Goal: Communication & Community: Answer question/provide support

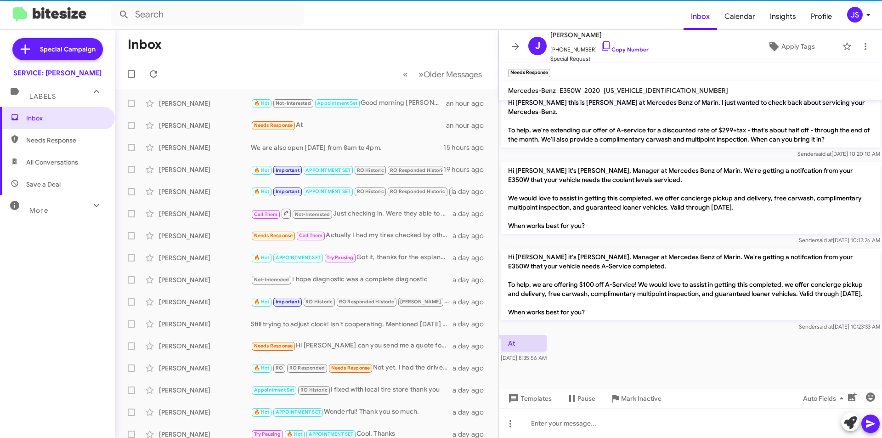
scroll to position [470, 0]
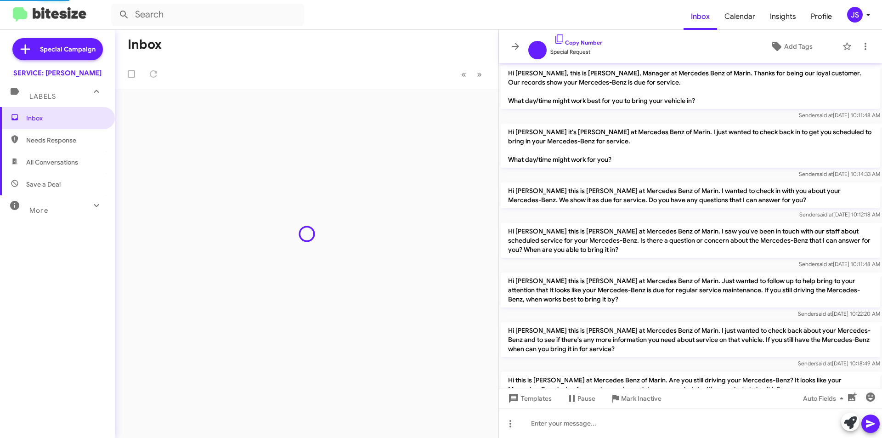
scroll to position [433, 0]
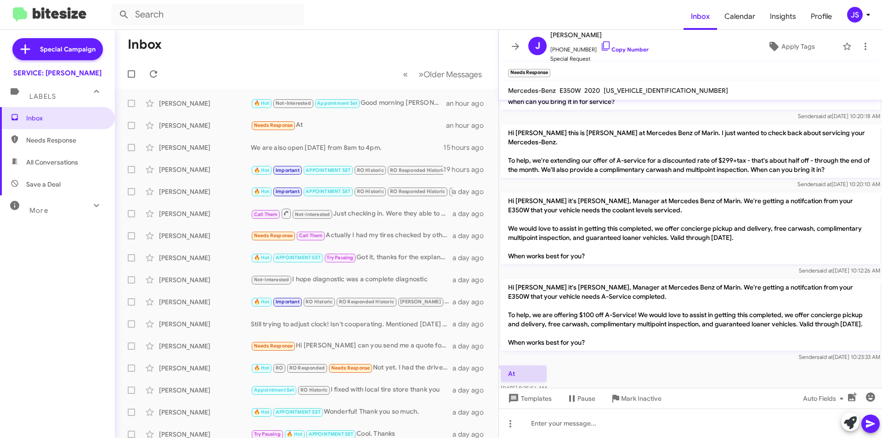
click at [866, 252] on p "Hi Joel it's Omar Ibrahimi, Manager at Mercedes Benz of Marin. We're getting a …" at bounding box center [691, 229] width 380 height 72
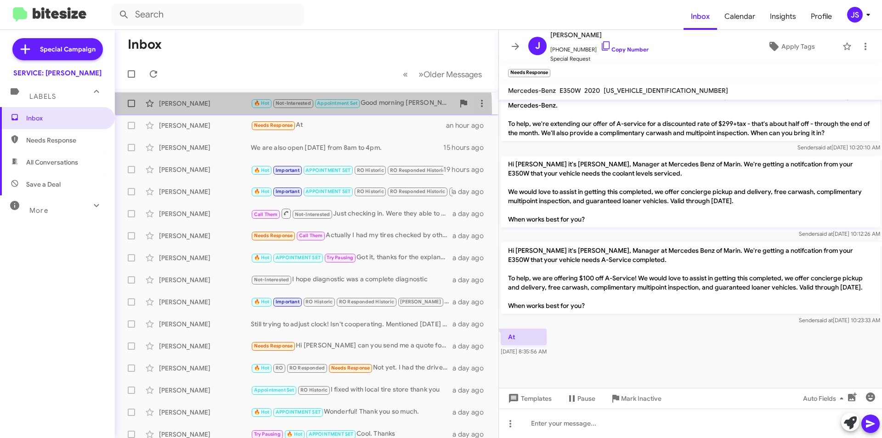
click at [191, 112] on div "Anne Russell 🔥 Hot Not-Interested Appointment Set Good morning Anne, Monday aro…" at bounding box center [306, 103] width 369 height 18
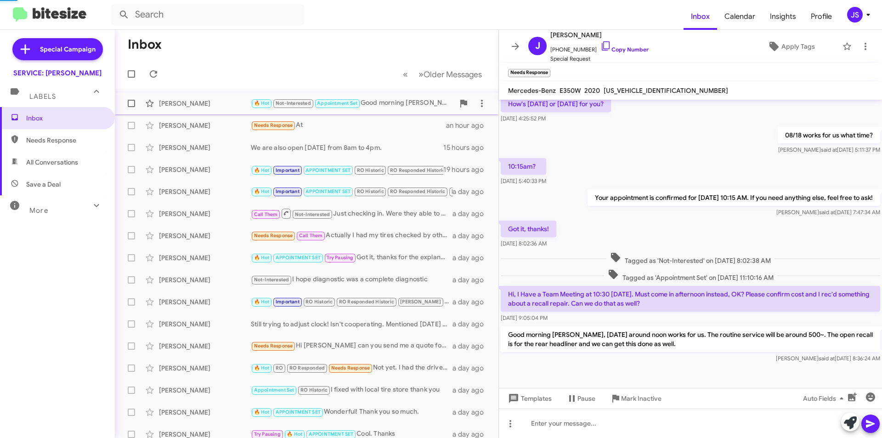
scroll to position [92, 0]
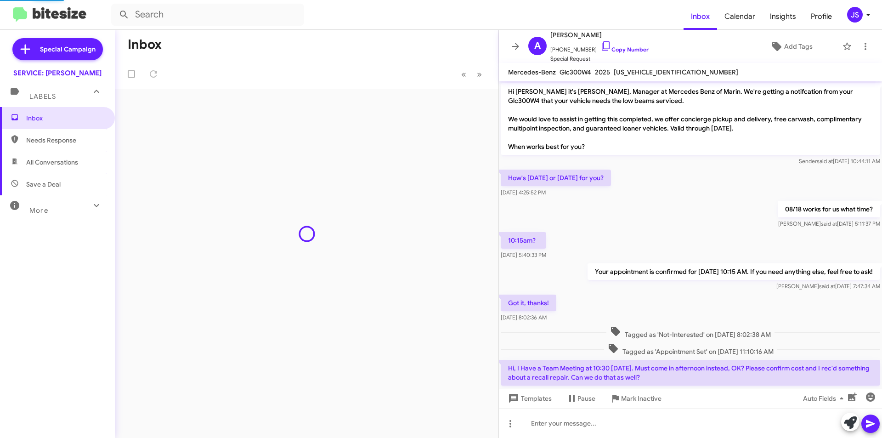
scroll to position [74, 0]
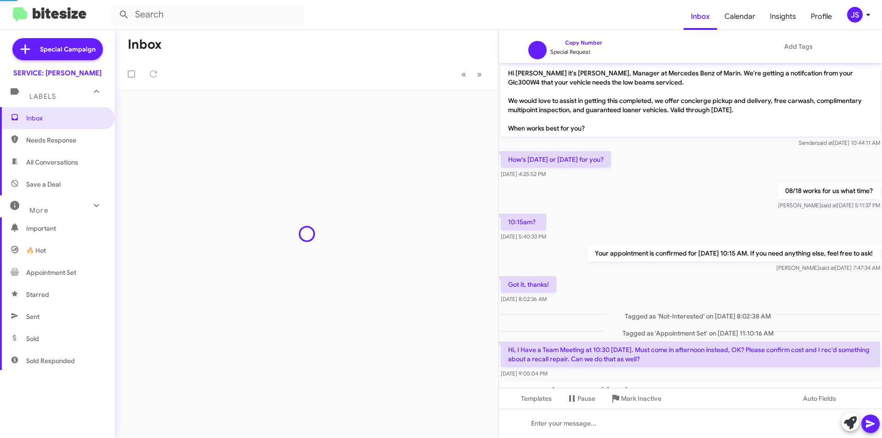
scroll to position [74, 0]
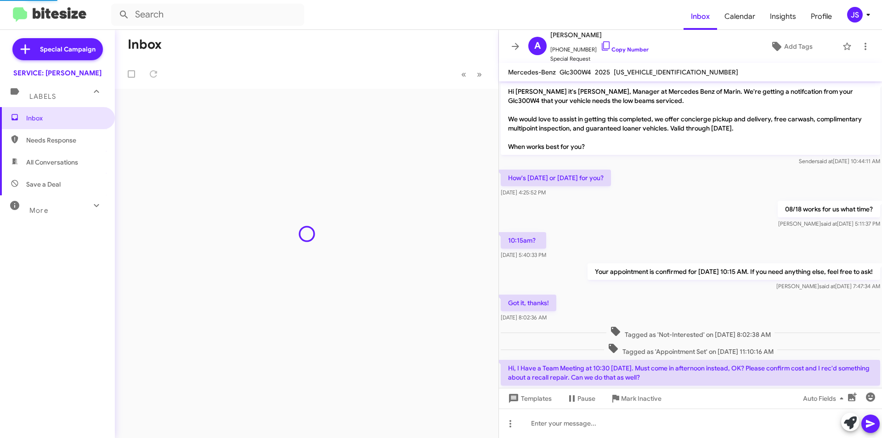
scroll to position [74, 0]
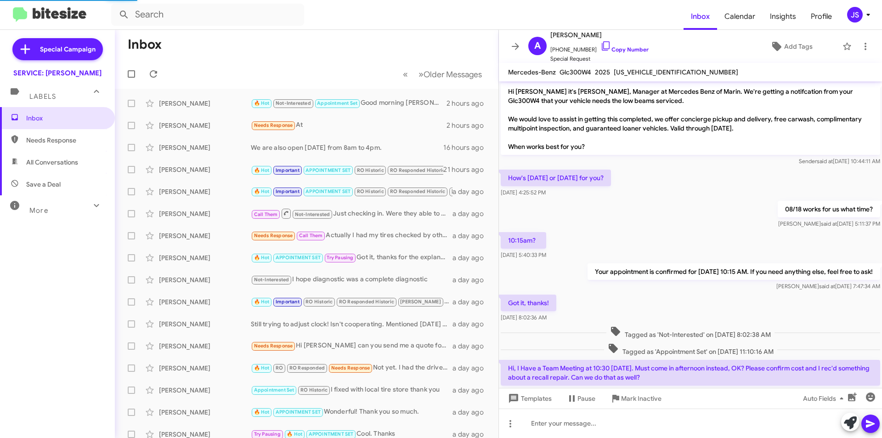
scroll to position [74, 0]
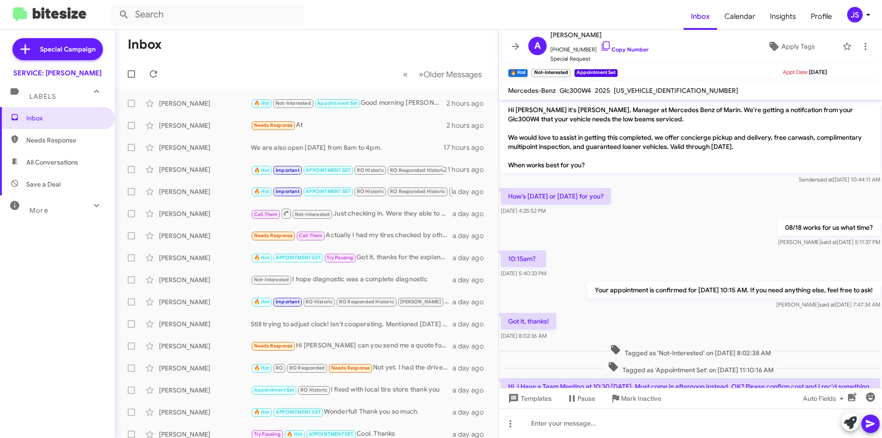
scroll to position [92, 0]
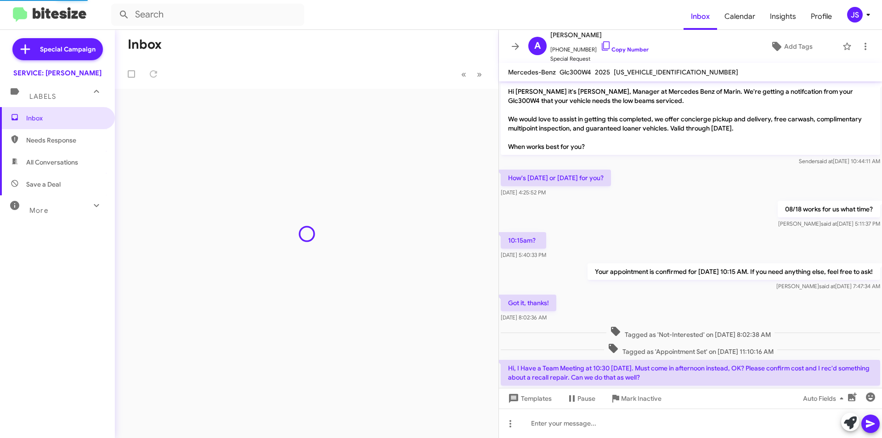
scroll to position [56, 0]
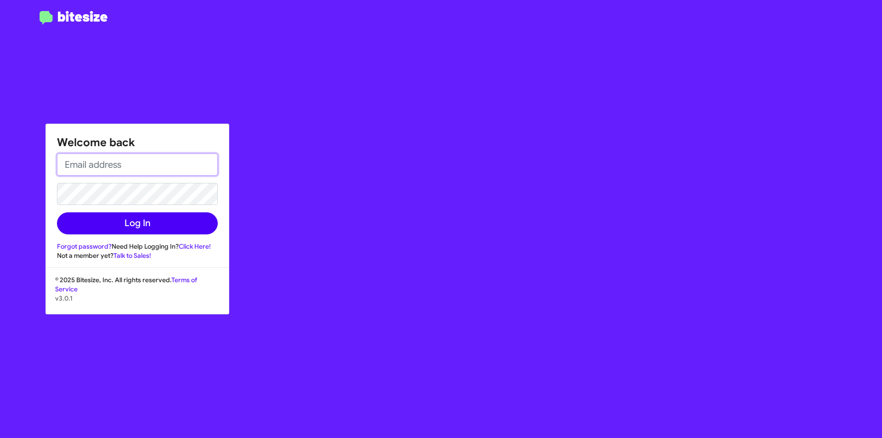
type input "[PERSON_NAME][EMAIL_ADDRESS][PERSON_NAME][PERSON_NAME][DOMAIN_NAME]"
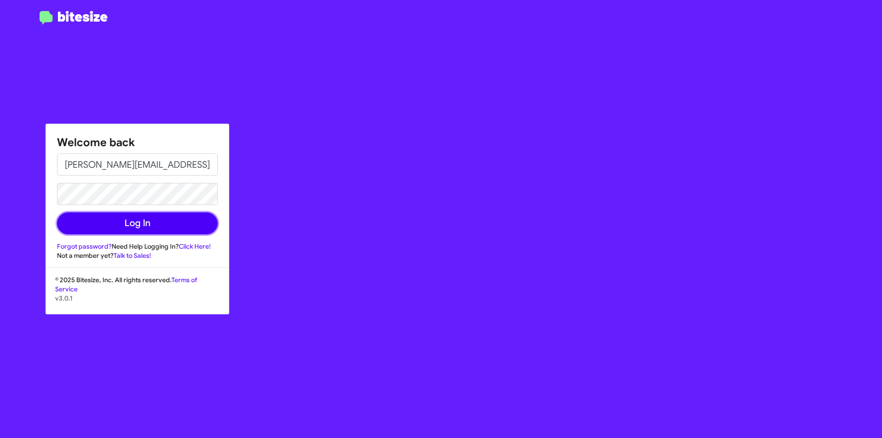
click at [206, 231] on button "Log In" at bounding box center [137, 223] width 161 height 22
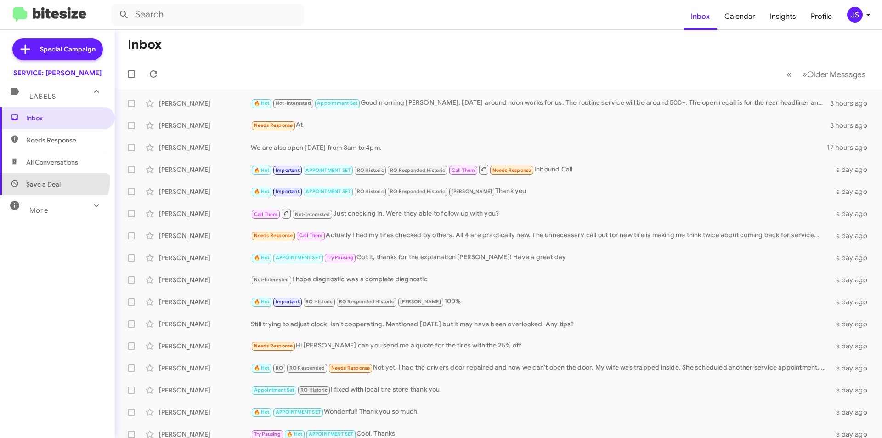
click at [52, 178] on span "Save a Deal" at bounding box center [57, 184] width 115 height 22
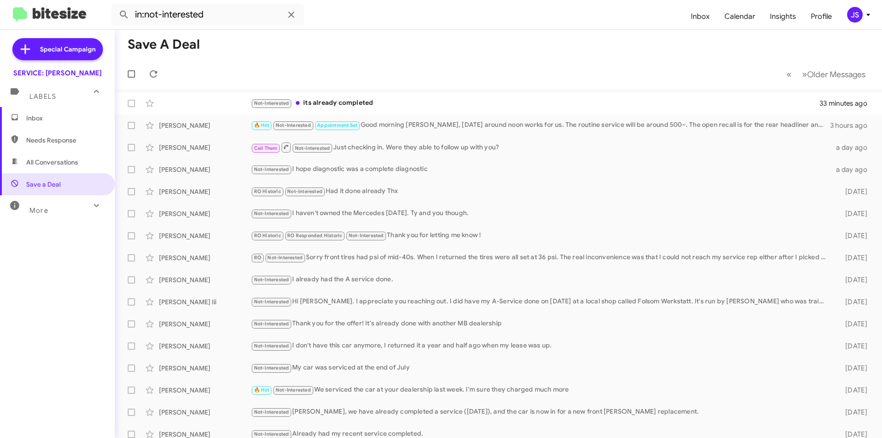
click at [55, 162] on span "All Conversations" at bounding box center [52, 162] width 52 height 9
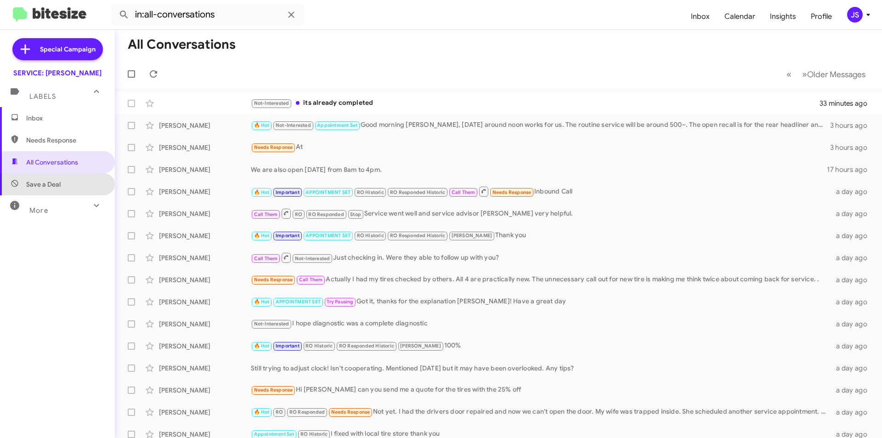
click at [57, 188] on span "Save a Deal" at bounding box center [43, 184] width 34 height 9
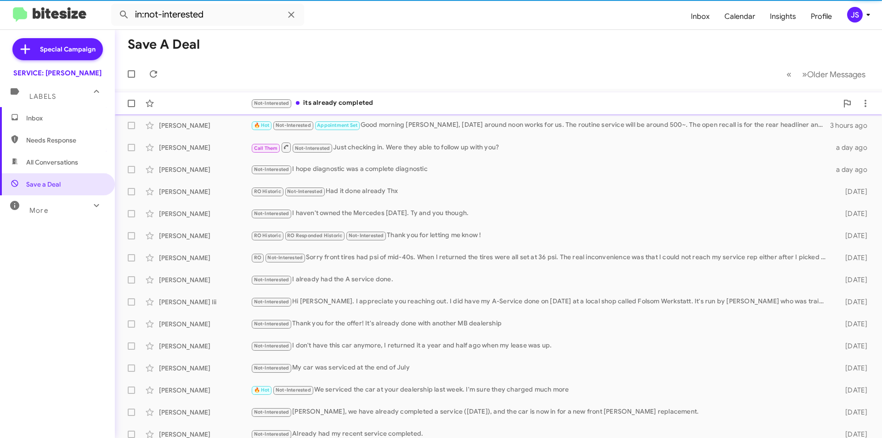
click at [319, 99] on div "Not-Interested its already completed" at bounding box center [544, 103] width 587 height 11
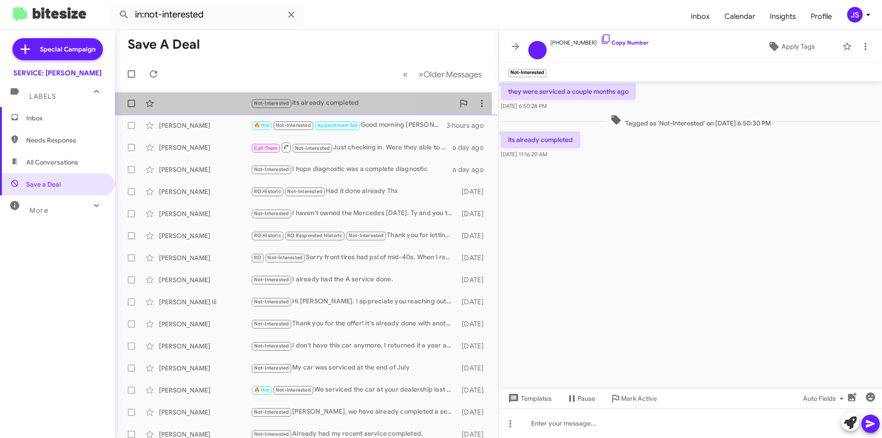
click at [221, 105] on div "Not-Interested its already completed 39 minutes ago" at bounding box center [306, 103] width 369 height 18
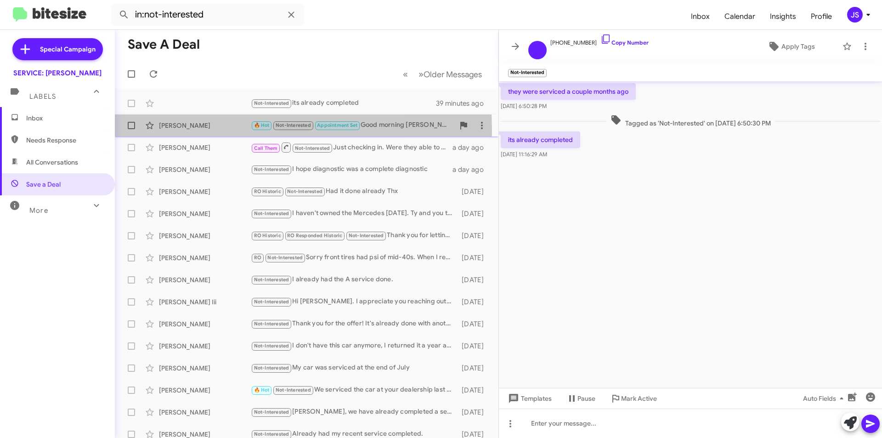
click at [214, 130] on div "[PERSON_NAME]" at bounding box center [205, 125] width 92 height 9
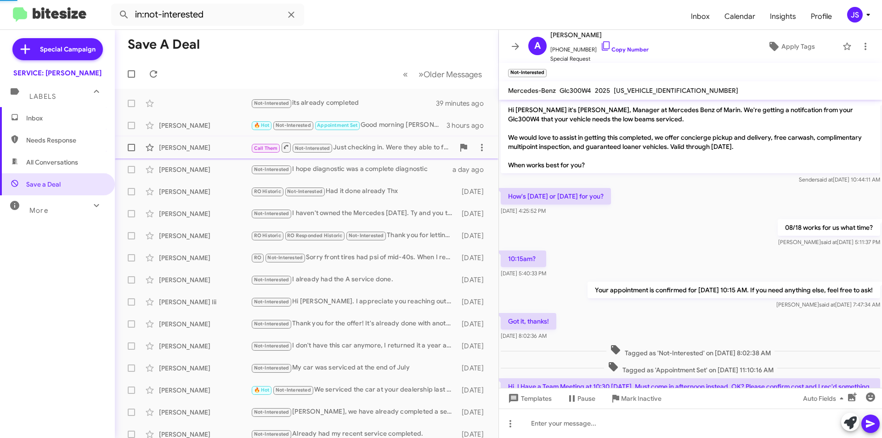
scroll to position [92, 0]
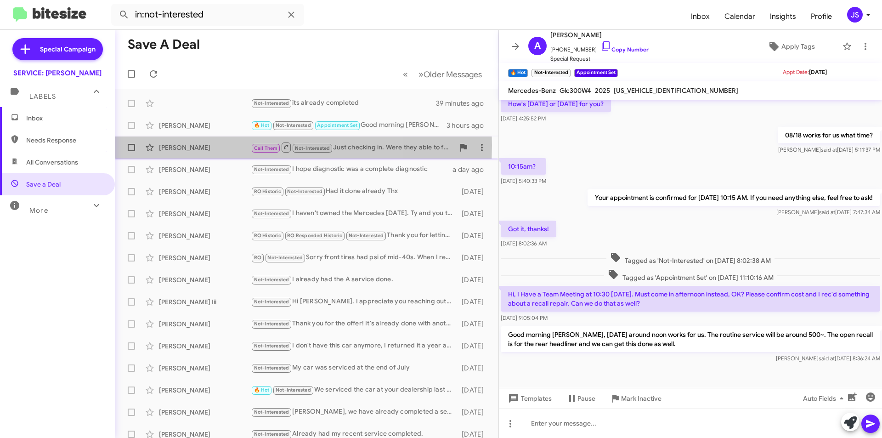
click at [214, 145] on div "[PERSON_NAME]" at bounding box center [205, 147] width 92 height 9
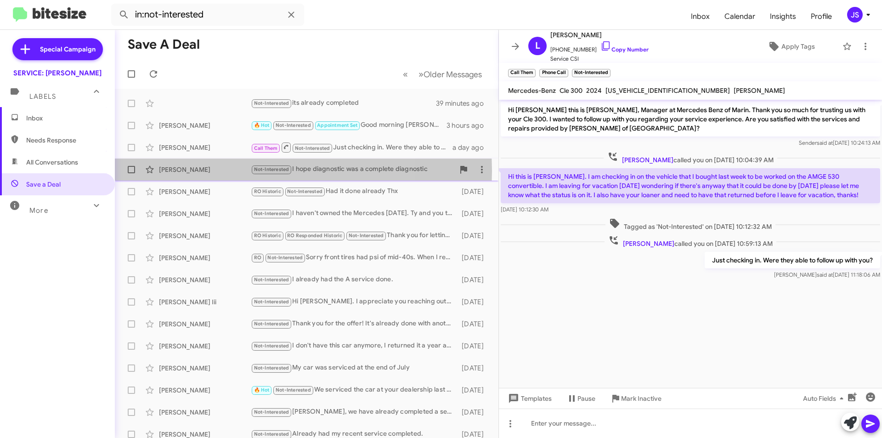
click at [220, 171] on div "[PERSON_NAME]" at bounding box center [205, 169] width 92 height 9
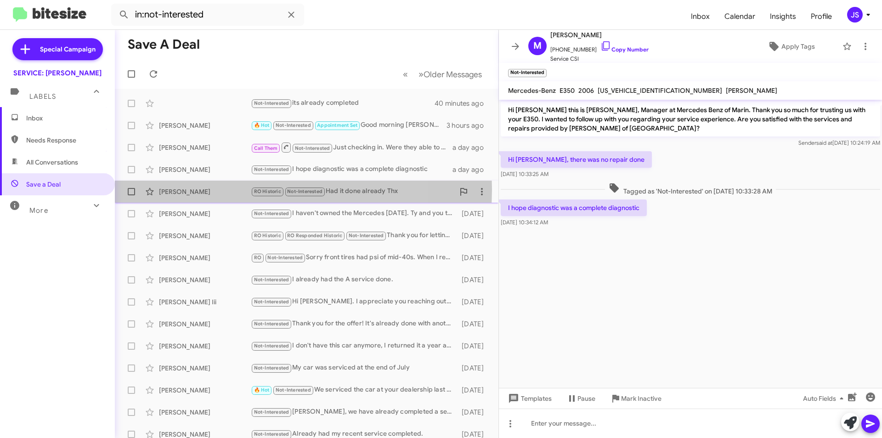
click at [227, 189] on div "Michael Gold" at bounding box center [205, 191] width 92 height 9
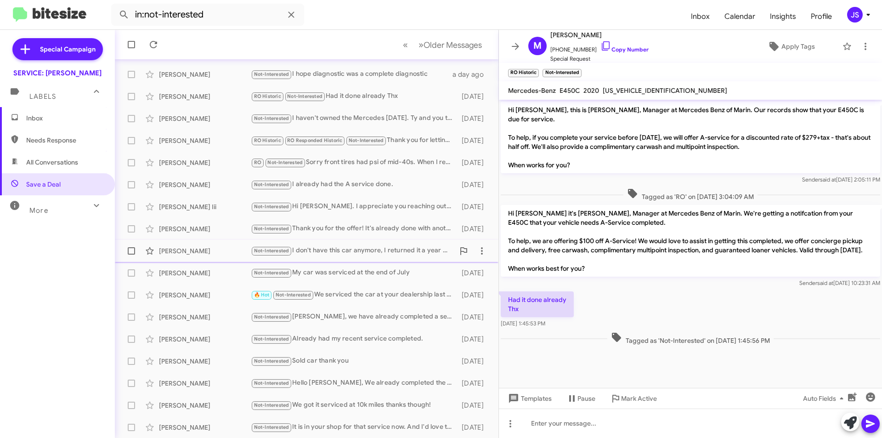
scroll to position [96, 0]
click at [71, 168] on span "All Conversations" at bounding box center [57, 162] width 115 height 22
type input "in:all-conversations"
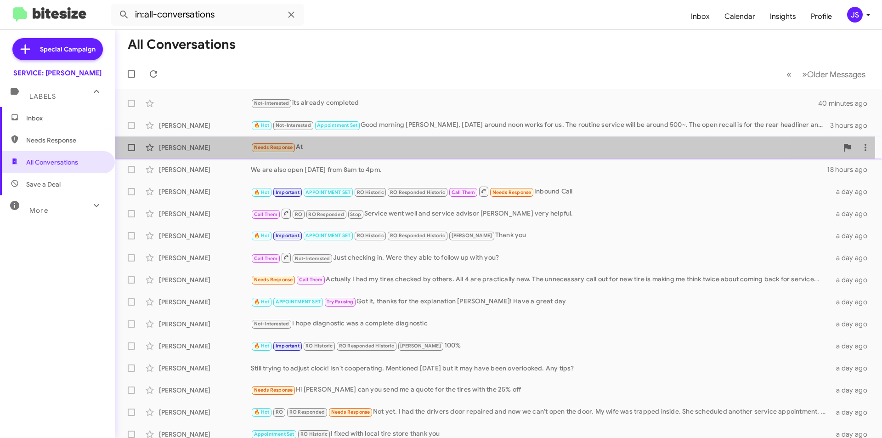
click at [191, 146] on div "[PERSON_NAME]" at bounding box center [205, 147] width 92 height 9
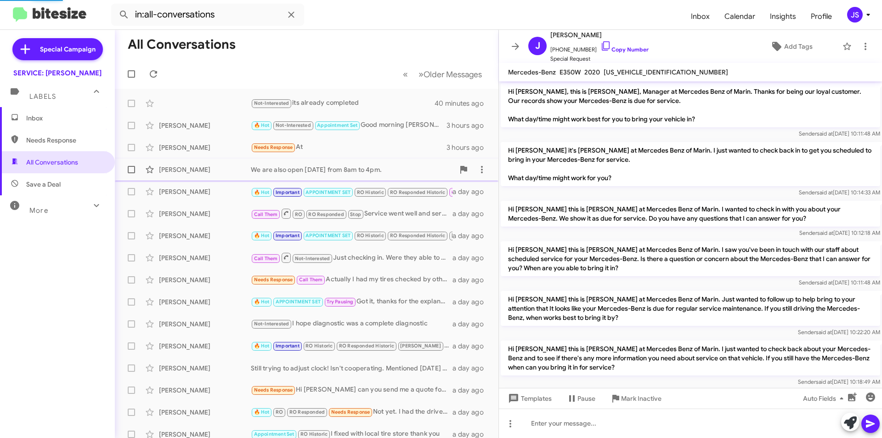
scroll to position [433, 0]
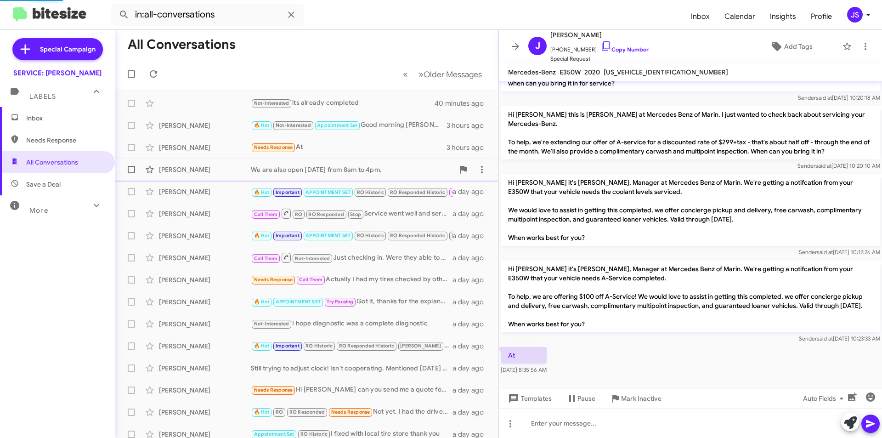
click at [191, 167] on div "[PERSON_NAME]" at bounding box center [205, 169] width 92 height 9
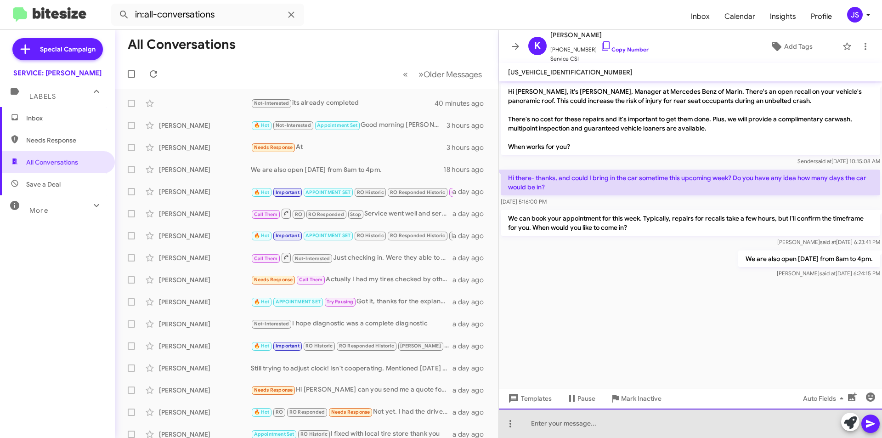
click at [728, 423] on div at bounding box center [690, 422] width 383 height 29
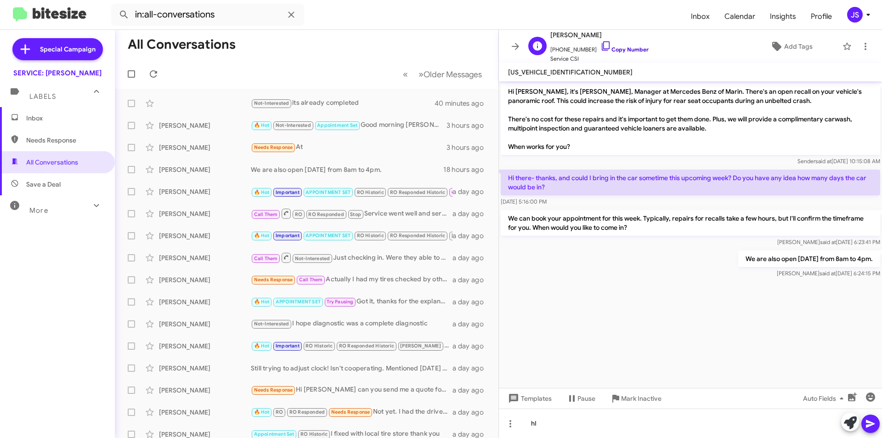
click at [602, 41] on icon at bounding box center [606, 45] width 8 height 9
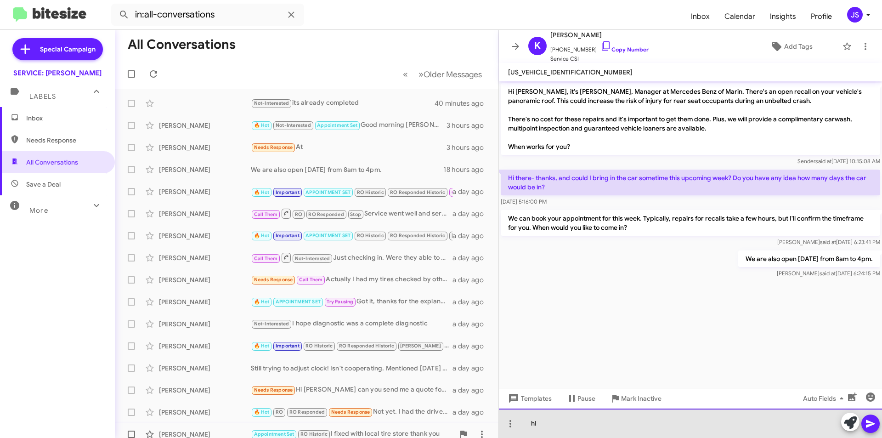
drag, startPoint x: 667, startPoint y: 431, endPoint x: 306, endPoint y: 424, distance: 360.3
click at [327, 432] on div "All Conversations « Previous » Next Older Messages Not-Interested its already c…" at bounding box center [498, 234] width 767 height 408
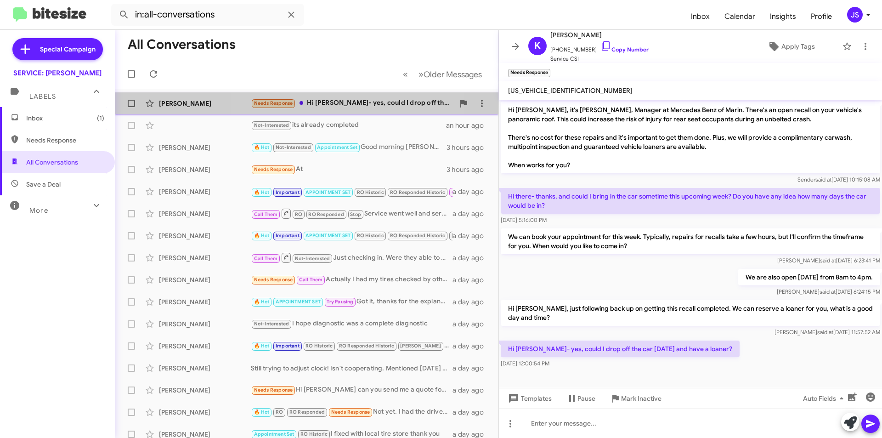
click at [321, 110] on div "Katherine Rabbe Needs Response Hi Omar- yes, could I drop off the car Monday an…" at bounding box center [306, 103] width 369 height 18
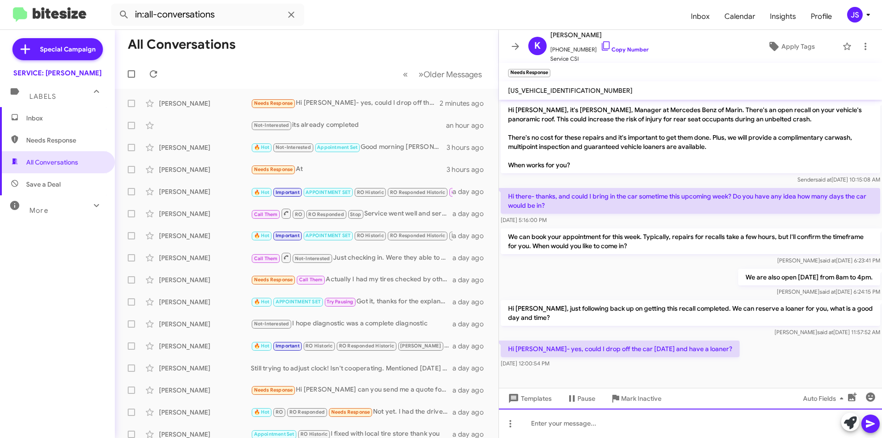
click at [584, 427] on div at bounding box center [690, 422] width 383 height 29
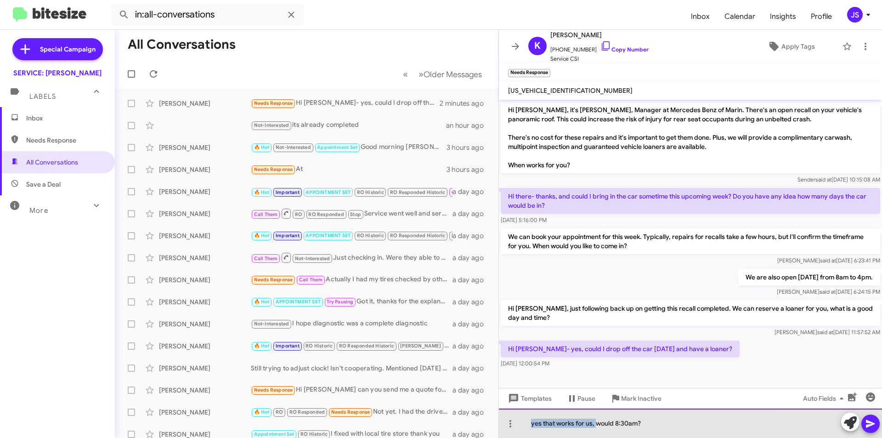
drag, startPoint x: 596, startPoint y: 423, endPoint x: 524, endPoint y: 431, distance: 72.6
click at [524, 431] on div "yes that works for us, would 8:30am?" at bounding box center [690, 422] width 383 height 29
click at [573, 425] on div "would 8:30am?" at bounding box center [690, 422] width 383 height 29
click at [531, 426] on div "would 8:30am?" at bounding box center [690, 422] width 383 height 29
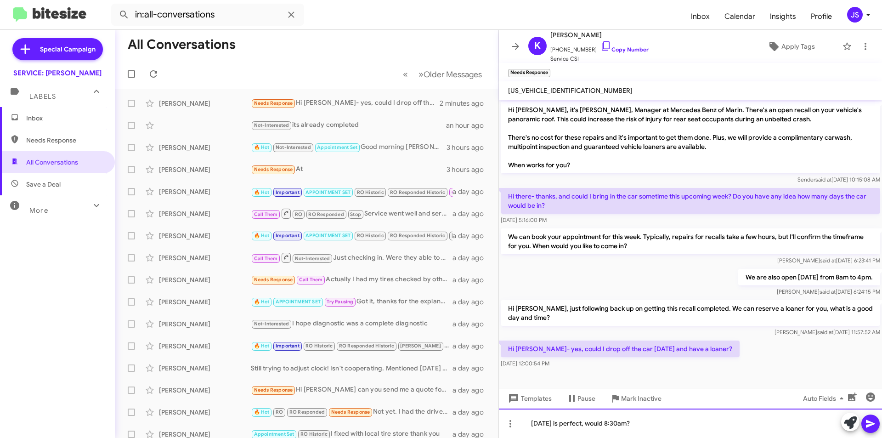
click at [631, 419] on div "Monday is perfect, would 8:30am?" at bounding box center [690, 422] width 383 height 29
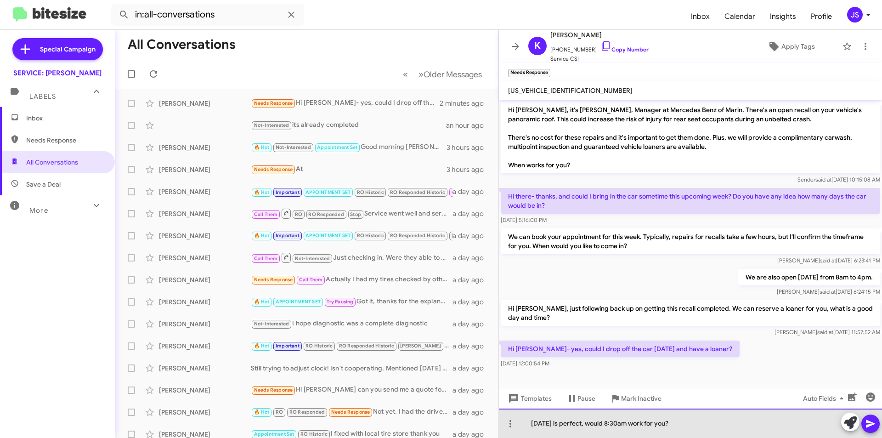
click at [631, 419] on div "Monday is perfect, would 8:30am work for you?" at bounding box center [690, 422] width 383 height 29
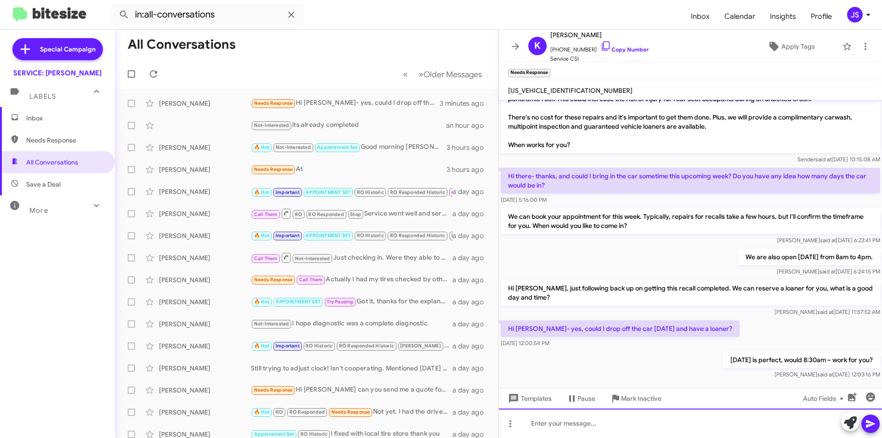
scroll to position [29, 0]
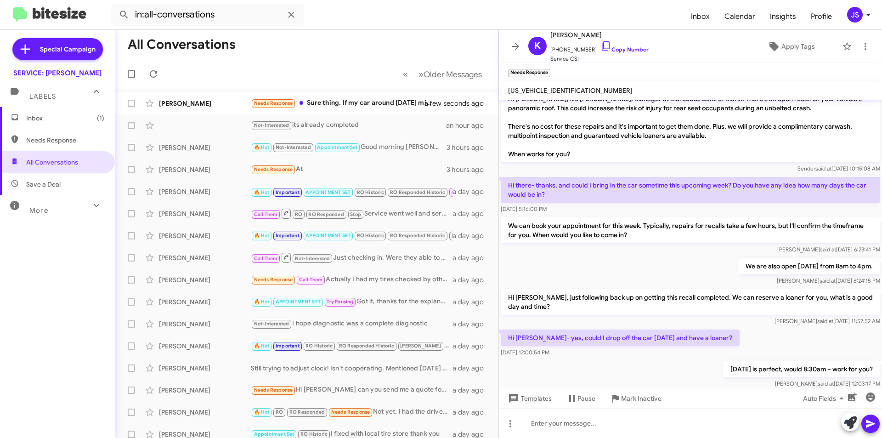
scroll to position [63, 0]
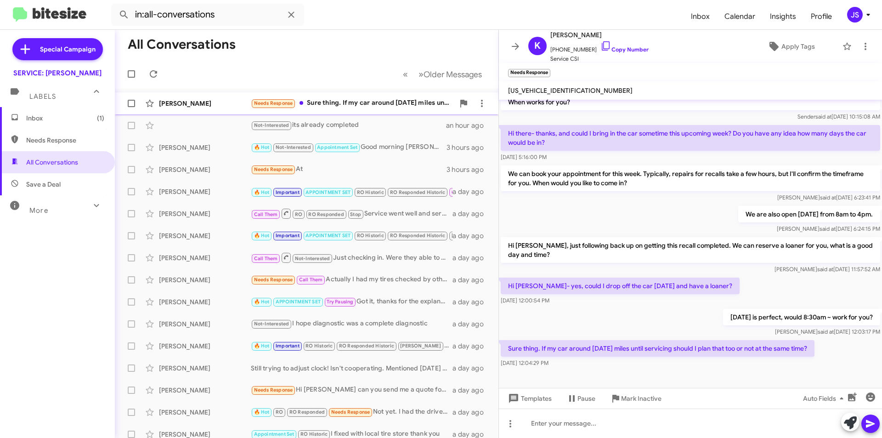
click at [184, 105] on div "[PERSON_NAME]" at bounding box center [205, 103] width 92 height 9
click at [603, 45] on span "+14152548010 Copy Number" at bounding box center [599, 47] width 98 height 14
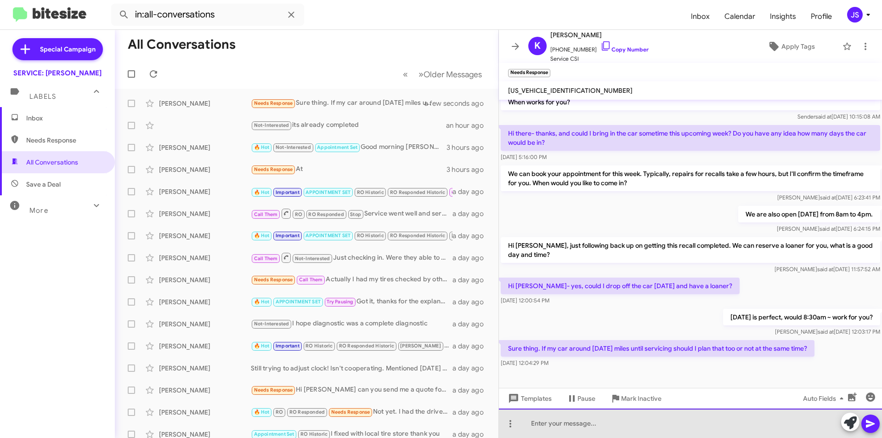
click at [598, 425] on div at bounding box center [690, 422] width 383 height 29
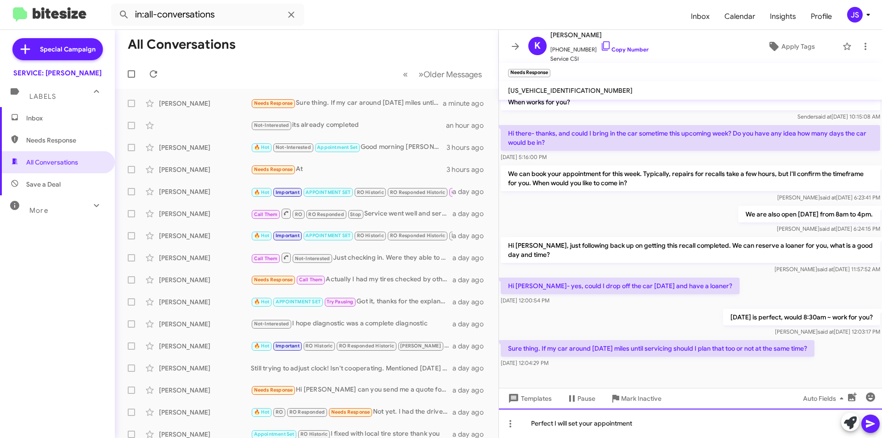
click at [657, 436] on div "Perfect I will set your appointment" at bounding box center [690, 422] width 383 height 29
drag, startPoint x: 731, startPoint y: 422, endPoint x: 707, endPoint y: 425, distance: 24.5
click at [702, 425] on div "Perfect I will set your appointment 08/18 at 8:30am with a loaner. For routien …" at bounding box center [690, 422] width 383 height 29
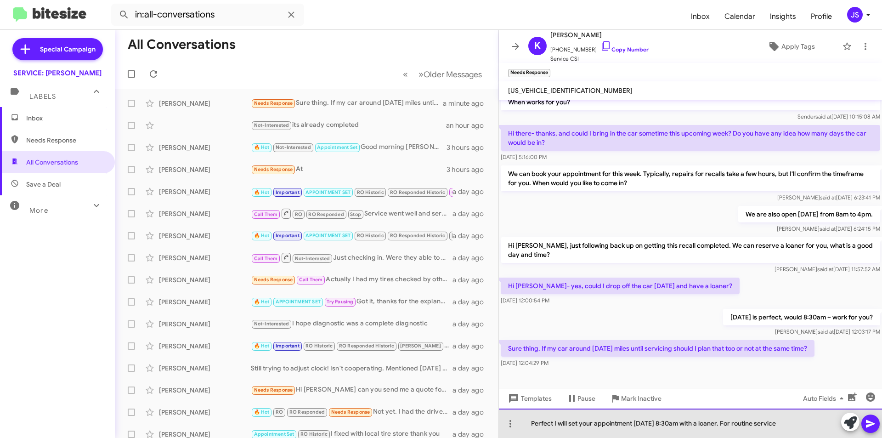
click at [792, 425] on div "Perfect I will set your appointment 08/18 at 8:30am with a loaner. For routine …" at bounding box center [690, 422] width 383 height 29
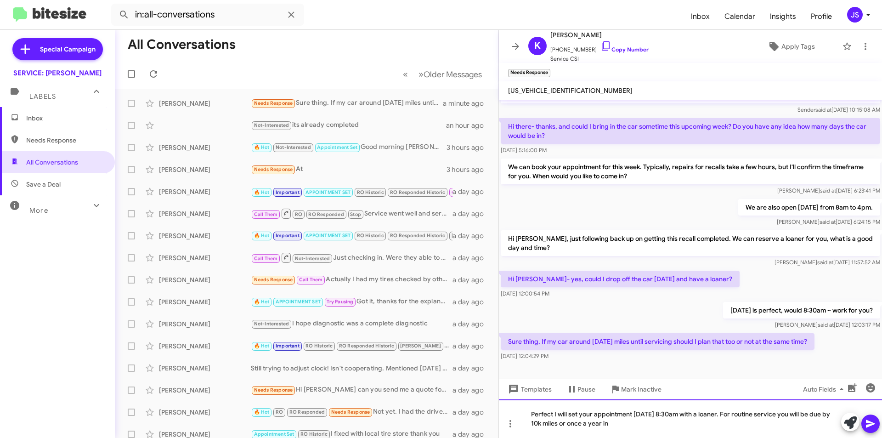
scroll to position [72, 0]
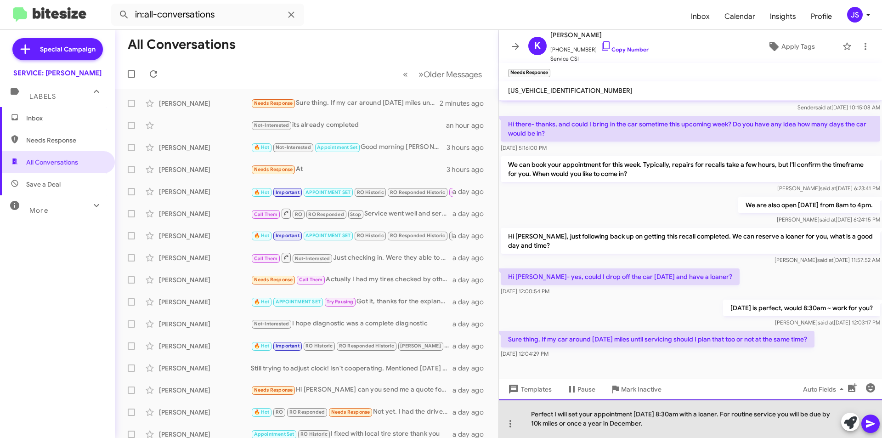
click at [635, 418] on div "Perfect I will set your appointment 08/18 at 8:30am with a loaner. For routine …" at bounding box center [690, 418] width 383 height 39
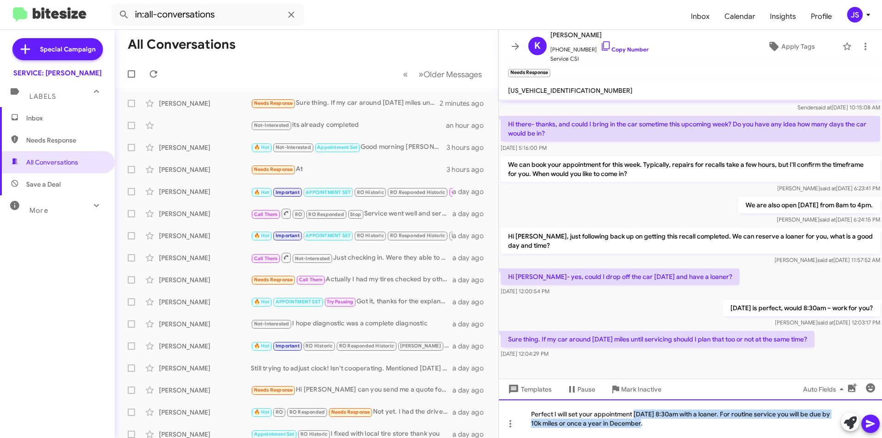
click at [635, 414] on div "Perfect I will set your appointment 08/18 at 8:30am with a loaner. For routine …" at bounding box center [690, 418] width 383 height 39
click at [702, 425] on div "Perfect I will set your appointment for 08/18 at 8:30am with a loaner. For rout…" at bounding box center [690, 418] width 383 height 39
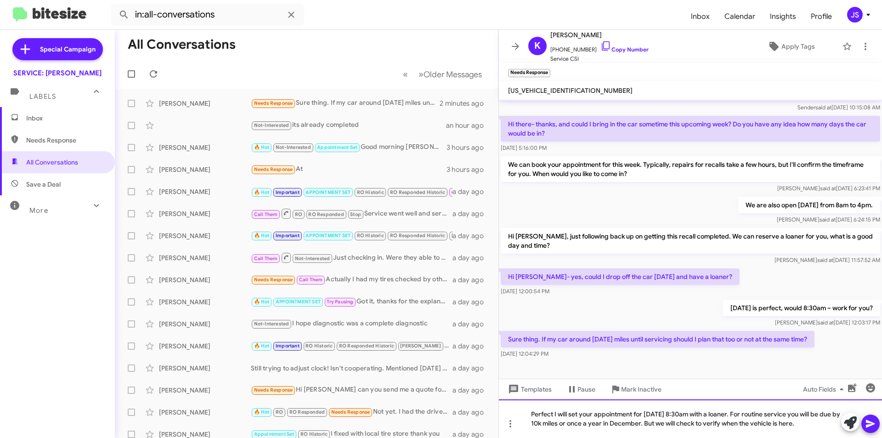
click at [653, 425] on div "Perfect I will set your appointment for 08/18 at 8:30am with a loaner. For rout…" at bounding box center [690, 418] width 383 height 39
click at [830, 423] on div "Perfect I will set your appointment for 08/18 at 8:30am with a loaner. For rout…" at bounding box center [690, 418] width 383 height 39
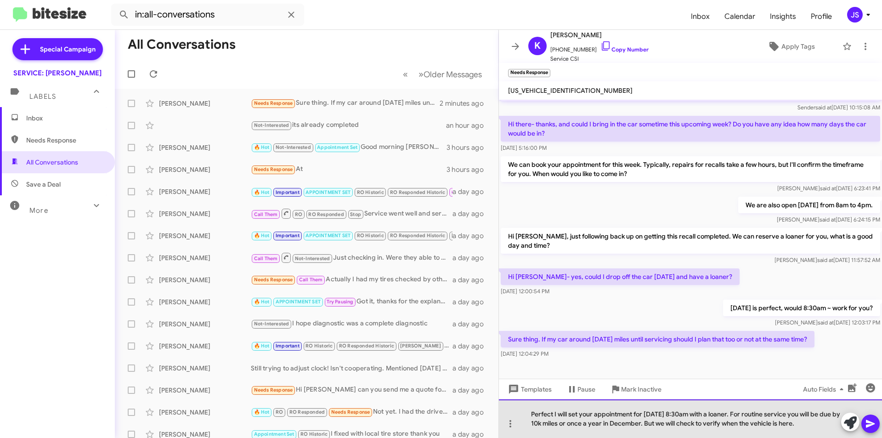
click at [793, 415] on div "Perfect I will set your appointment for 08/18 at 8:30am with a loaner. For rout…" at bounding box center [690, 418] width 383 height 39
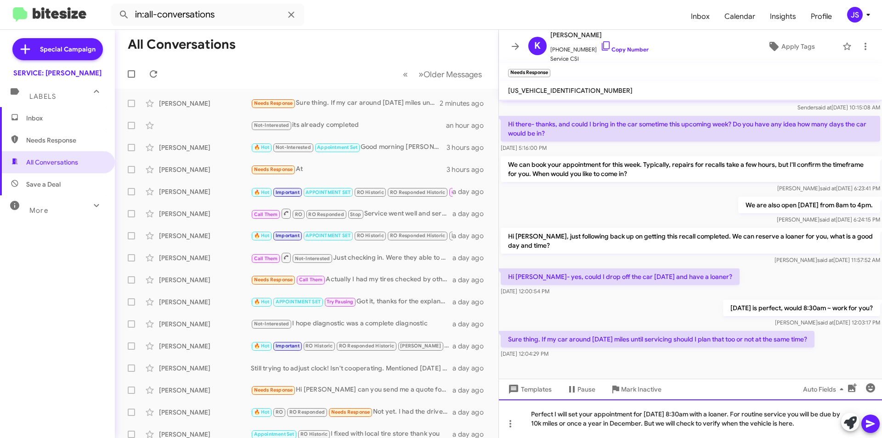
click at [737, 414] on div "Perfect I will set your appointment for 08/18 at 8:30am with a loaner. For rout…" at bounding box center [690, 418] width 383 height 39
click at [767, 416] on div "Perfect I will set your appointment for 08/18 at 8:30am with a loaner. We can F…" at bounding box center [690, 418] width 383 height 39
click at [765, 415] on div "Perfect I will set your appointment for 08/18 at 8:30am with a loaner. We can r…" at bounding box center [690, 418] width 383 height 39
click at [763, 416] on div "Perfect I will set your appointment for 08/18 at 8:30am with a loaner. We can r…" at bounding box center [690, 418] width 383 height 39
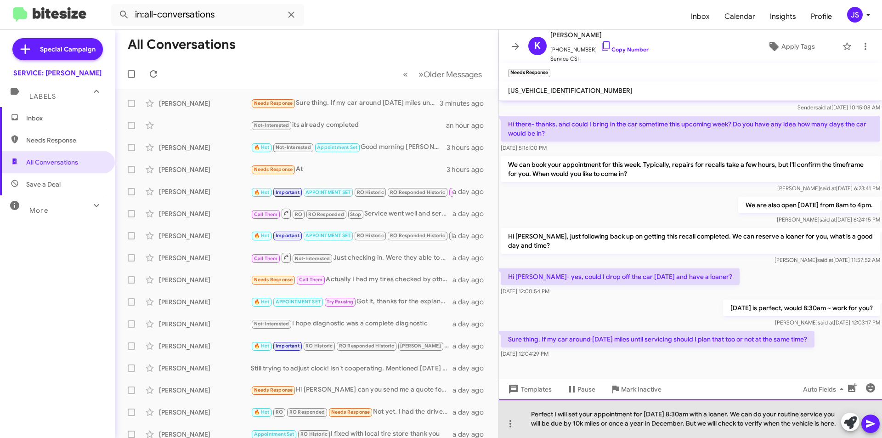
click at [837, 412] on div "Perfect I will set your appointment for 08/18 at 8:30am with a loaner. We can d…" at bounding box center [690, 418] width 383 height 39
click at [839, 412] on div "Perfect I will set your appointment for 08/18 at 8:30am with a loaner. We can d…" at bounding box center [690, 418] width 383 height 39
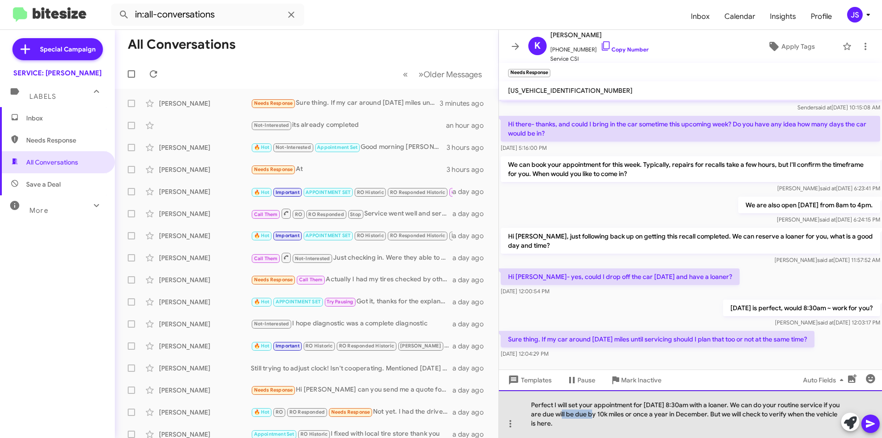
drag, startPoint x: 598, startPoint y: 415, endPoint x: 568, endPoint y: 416, distance: 30.4
click at [568, 416] on div "Perfect I will set your appointment for 08/18 at 8:30am with a loaner. We can d…" at bounding box center [690, 414] width 383 height 48
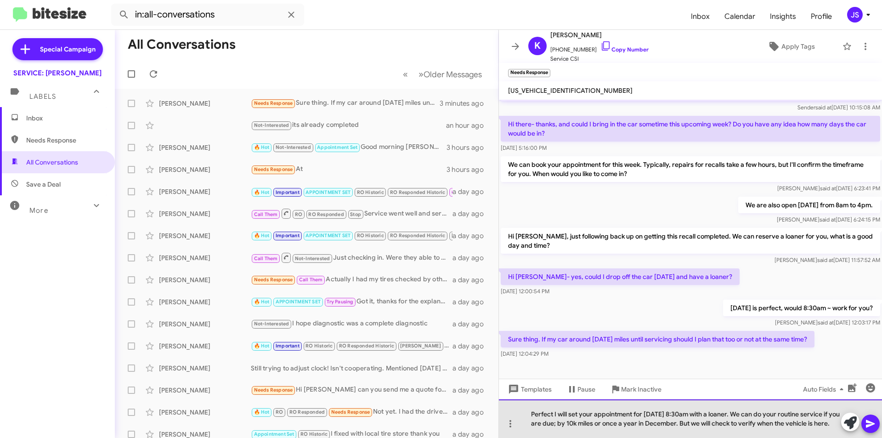
click at [588, 425] on div "Perfect I will set your appointment for [DATE] 8:30am with a loaner. We can do …" at bounding box center [690, 418] width 383 height 39
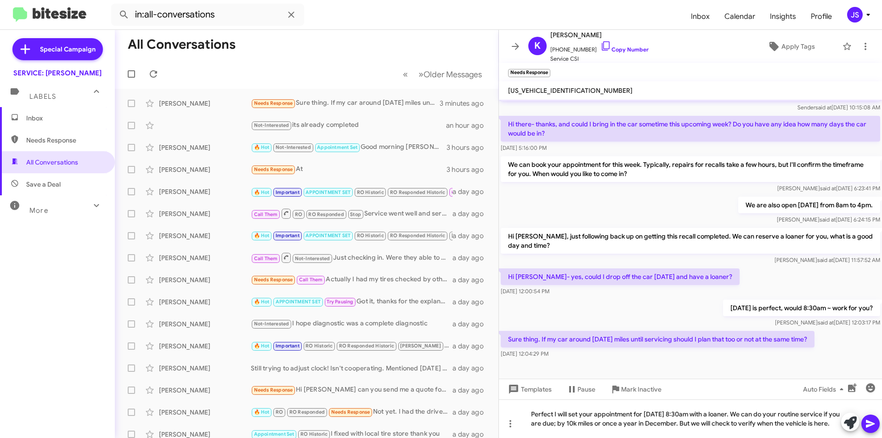
click at [872, 431] on span at bounding box center [870, 423] width 11 height 18
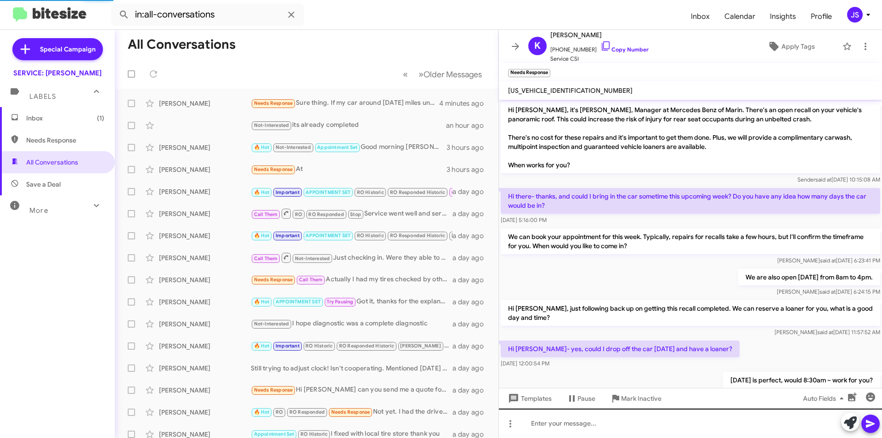
scroll to position [139, 0]
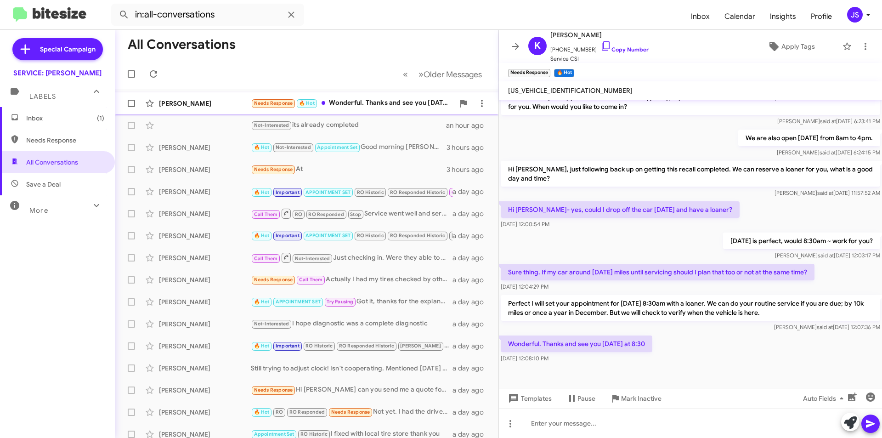
click at [365, 95] on div "Katherine Rabbe Needs Response 🔥 Hot Wonderful. Thanks and see you Monday at 8:…" at bounding box center [306, 103] width 369 height 18
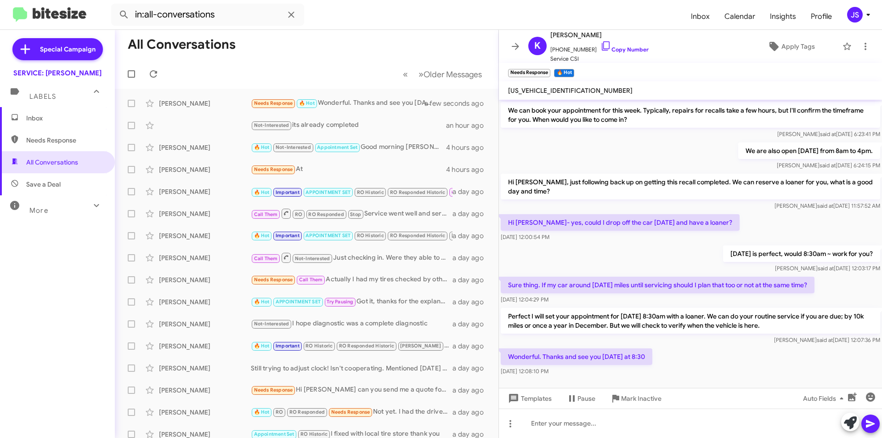
scroll to position [139, 0]
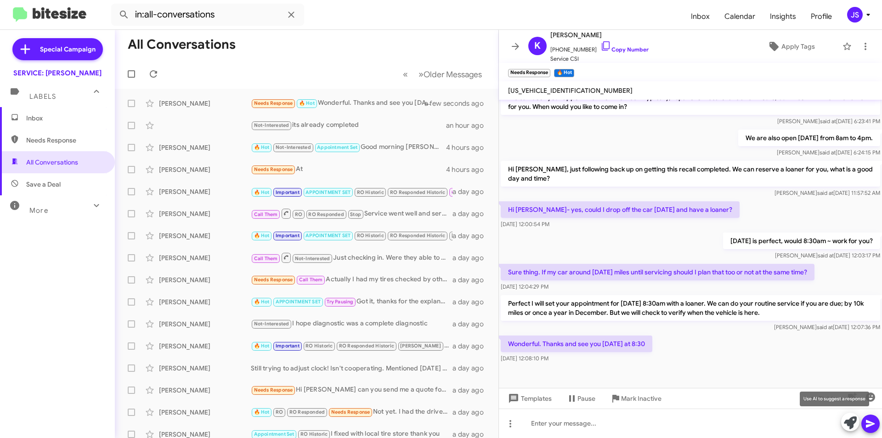
click at [845, 422] on icon at bounding box center [850, 422] width 13 height 13
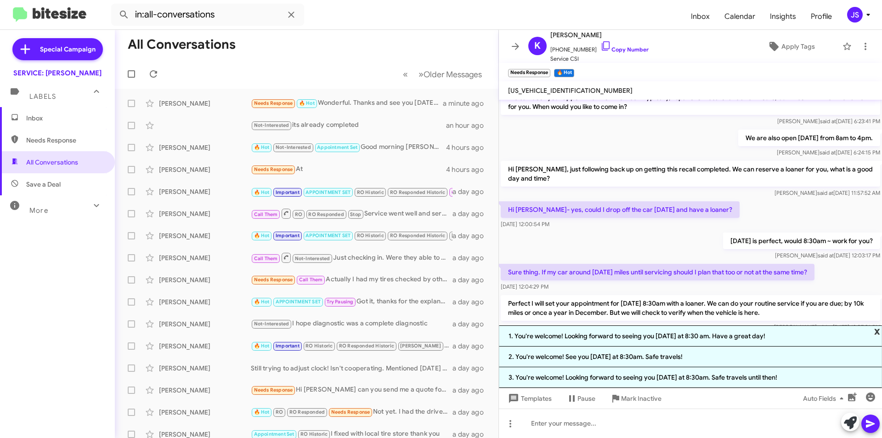
click at [875, 330] on span "x" at bounding box center [877, 330] width 6 height 11
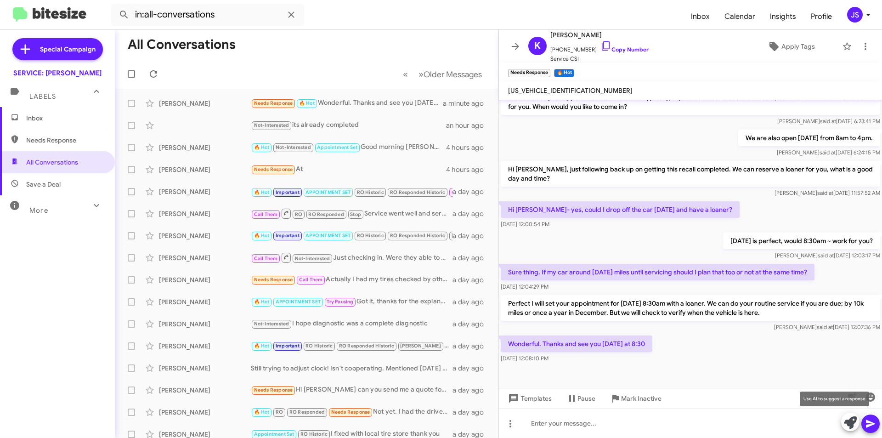
click at [849, 419] on icon at bounding box center [850, 422] width 13 height 13
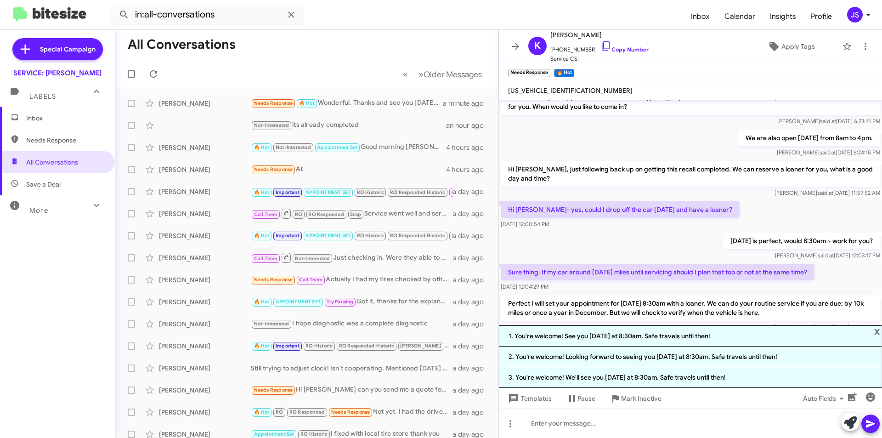
click at [603, 248] on div "[DATE] is perfect, would 8:30am ~ work for you? [PERSON_NAME] said at [DATE] 12…" at bounding box center [690, 246] width 383 height 31
click at [877, 330] on span "x" at bounding box center [877, 330] width 6 height 11
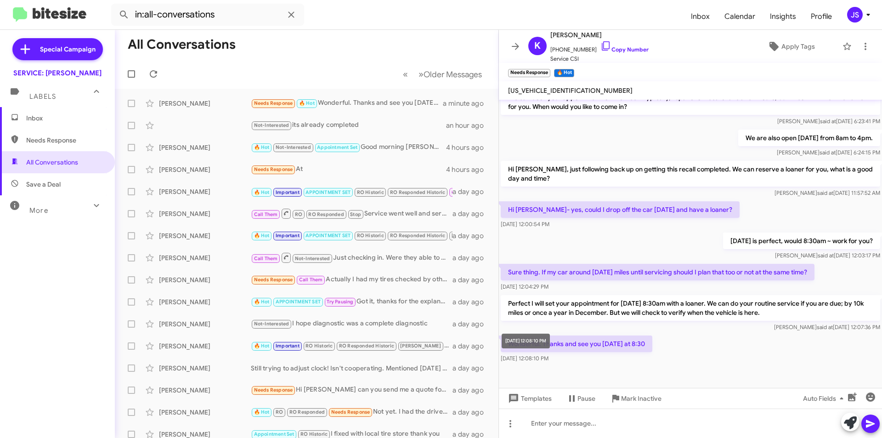
click at [550, 340] on div "[DATE] 12:08:10 PM" at bounding box center [526, 341] width 48 height 15
drag, startPoint x: 582, startPoint y: 339, endPoint x: 527, endPoint y: 328, distance: 56.1
click at [527, 328] on div "[PERSON_NAME] said at [DATE] 12:07:36 PM" at bounding box center [691, 327] width 380 height 9
click at [874, 397] on icon "button" at bounding box center [870, 396] width 9 height 9
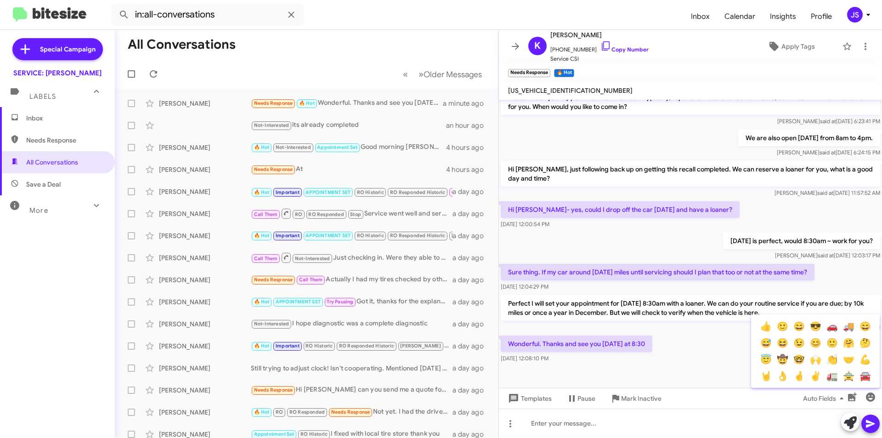
click at [603, 130] on div at bounding box center [441, 219] width 882 height 438
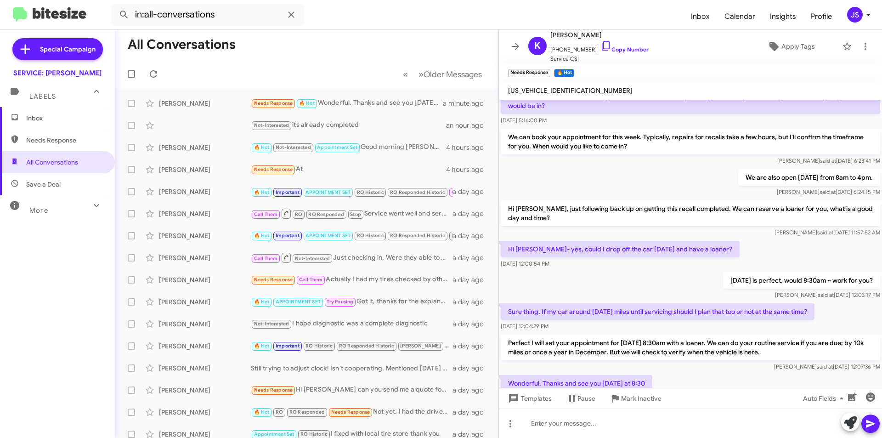
scroll to position [47, 0]
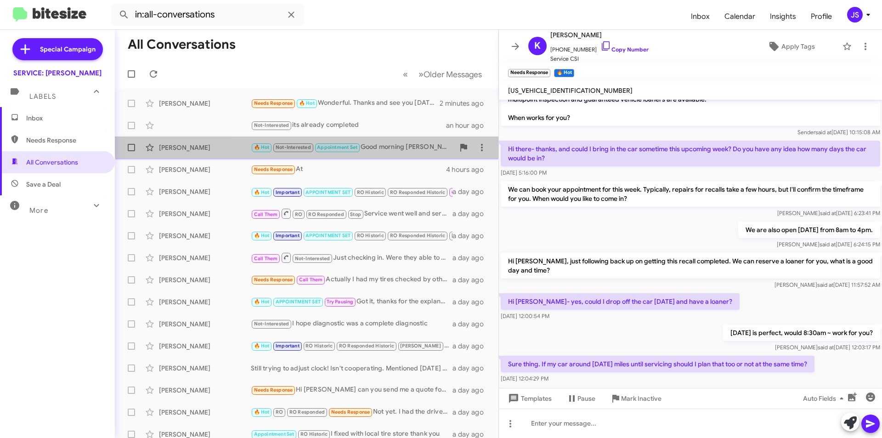
click at [420, 139] on div "[PERSON_NAME] 🔥 Hot Not-Interested Appointment Set Good morning [PERSON_NAME], …" at bounding box center [306, 147] width 369 height 18
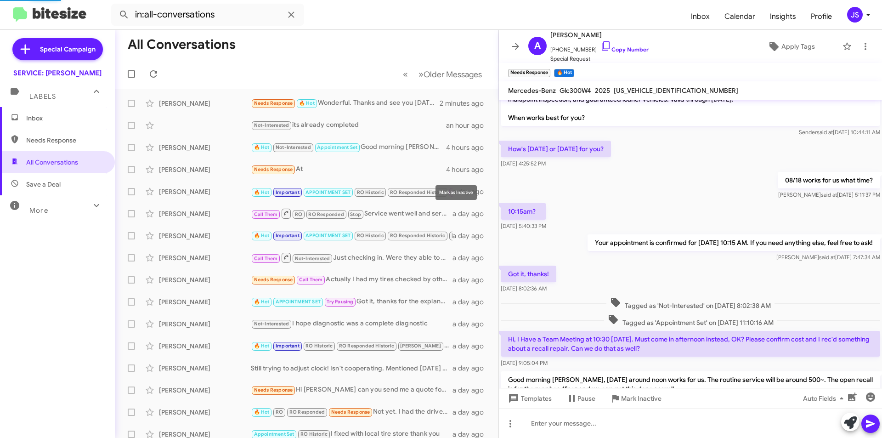
scroll to position [92, 0]
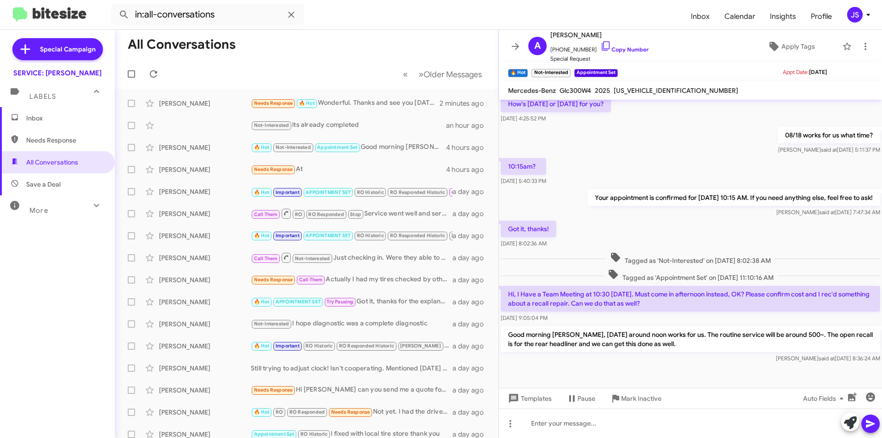
click at [697, 242] on div "Got it, thanks! [DATE] 8:02:36 AM" at bounding box center [690, 234] width 383 height 31
click at [209, 169] on div "[PERSON_NAME]" at bounding box center [205, 169] width 92 height 9
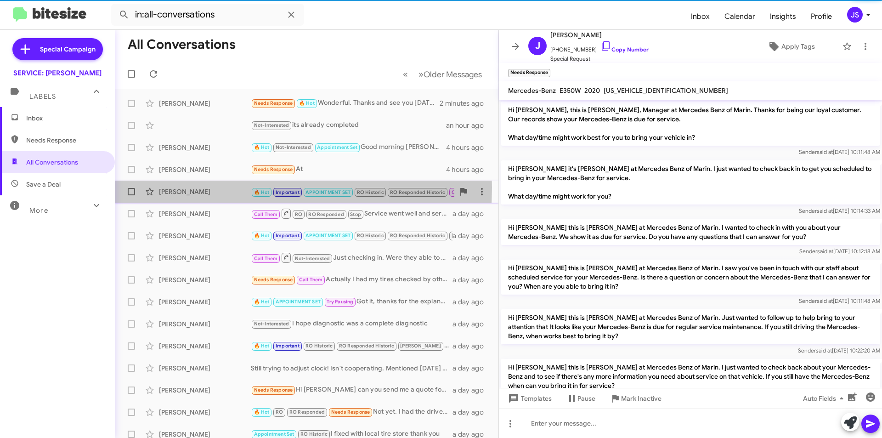
click at [207, 187] on div "[PERSON_NAME]" at bounding box center [205, 191] width 92 height 9
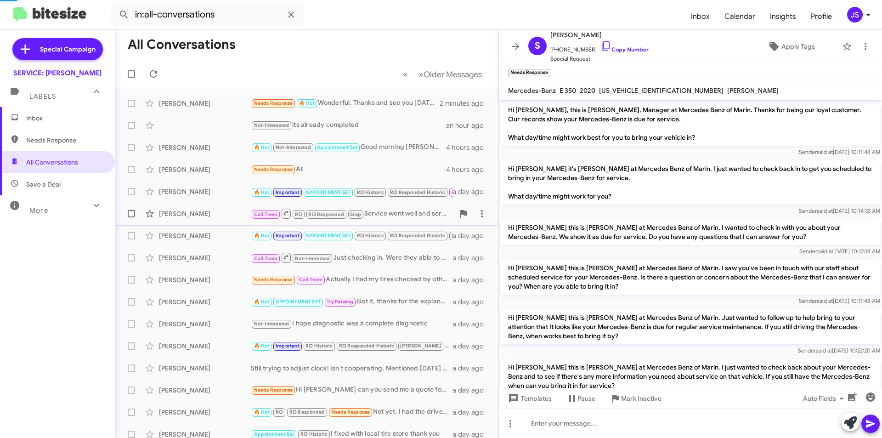
scroll to position [263, 0]
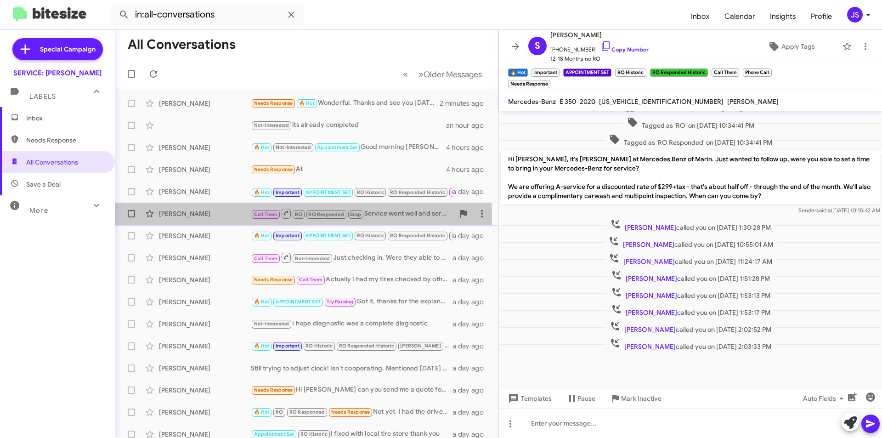
click at [210, 216] on div "[PERSON_NAME]" at bounding box center [205, 213] width 92 height 9
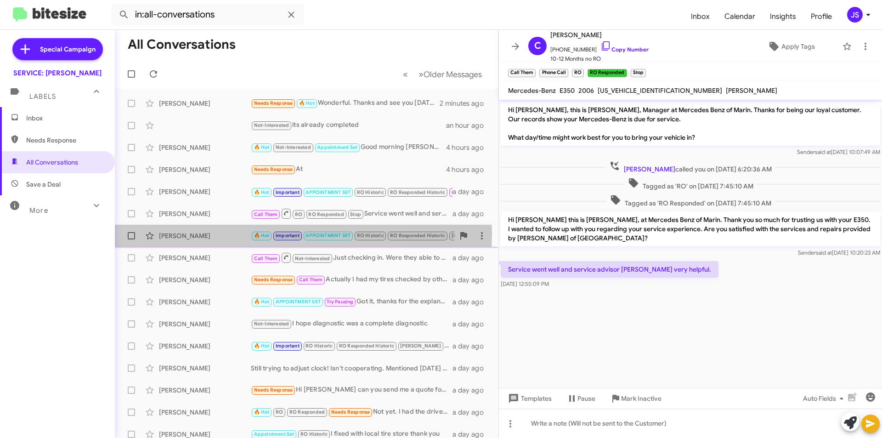
click at [216, 233] on div "[PERSON_NAME]" at bounding box center [205, 235] width 92 height 9
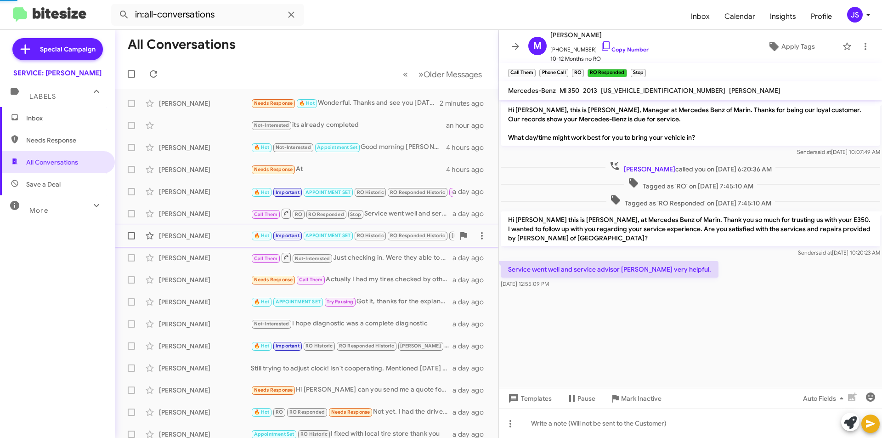
scroll to position [441, 0]
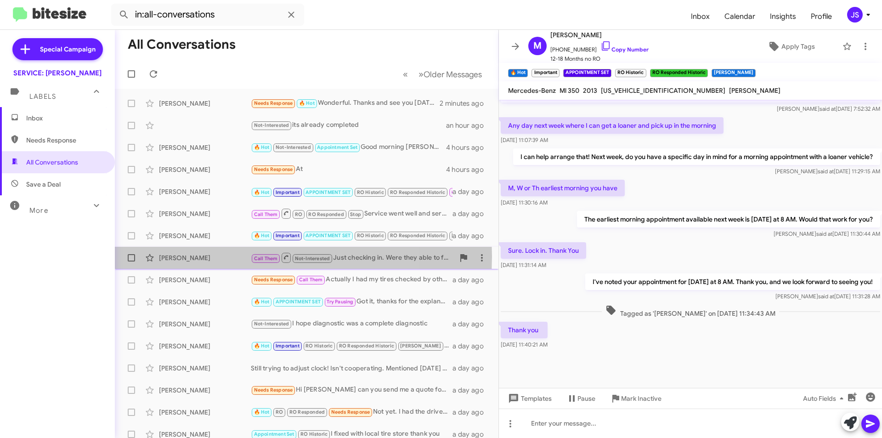
click at [222, 256] on div "[PERSON_NAME]" at bounding box center [205, 257] width 92 height 9
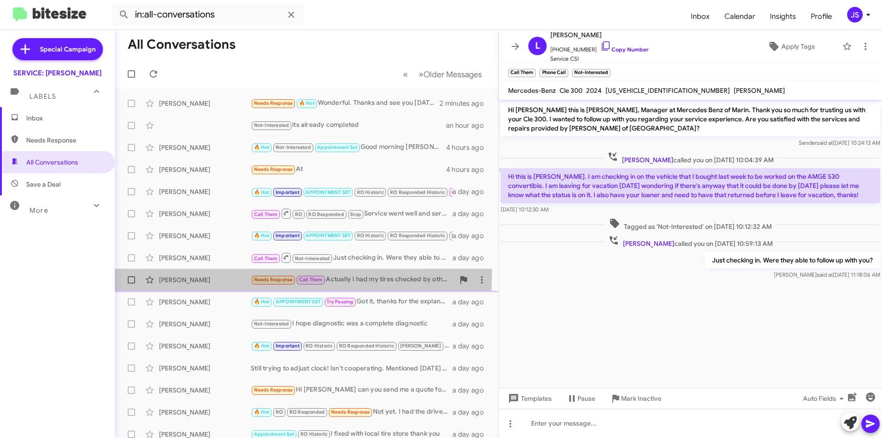
click at [225, 275] on div "[PERSON_NAME] Needs Response Call Them Actually I had my tires checked by other…" at bounding box center [306, 280] width 369 height 18
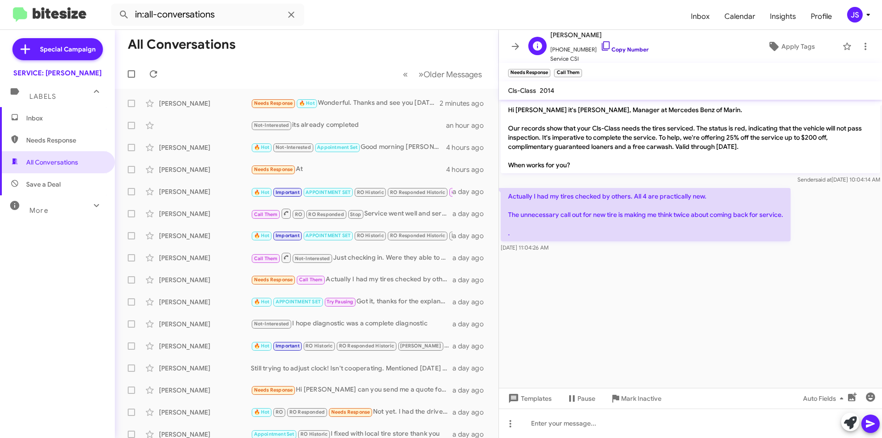
click at [607, 51] on link "Copy Number" at bounding box center [625, 49] width 48 height 7
